Goal: Information Seeking & Learning: Understand process/instructions

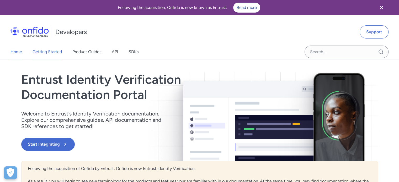
click at [41, 53] on link "Getting Started" at bounding box center [47, 52] width 29 height 15
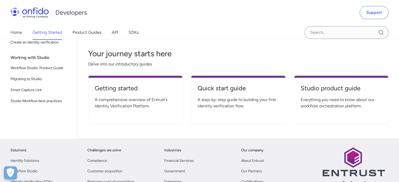
scroll to position [108, 0]
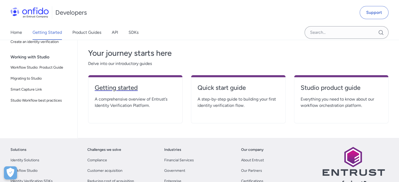
click at [124, 88] on h4 "Getting started" at bounding box center [135, 88] width 81 height 8
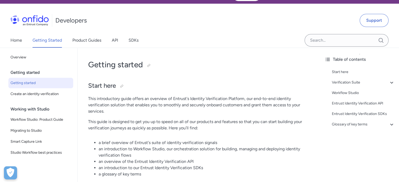
scroll to position [12, 0]
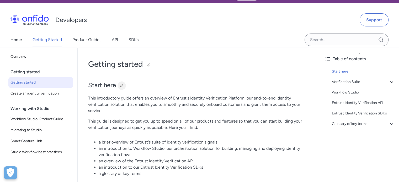
click at [121, 86] on div at bounding box center [122, 86] width 4 height 4
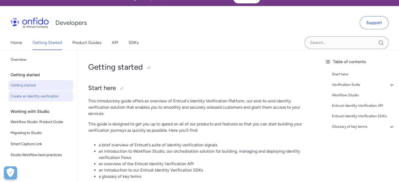
scroll to position [14, 0]
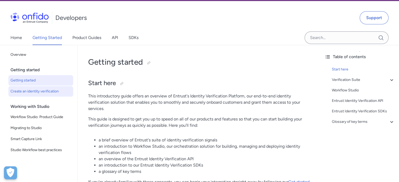
click at [38, 88] on span "Create an identity verification" at bounding box center [40, 91] width 61 height 6
